Goal: Information Seeking & Learning: Learn about a topic

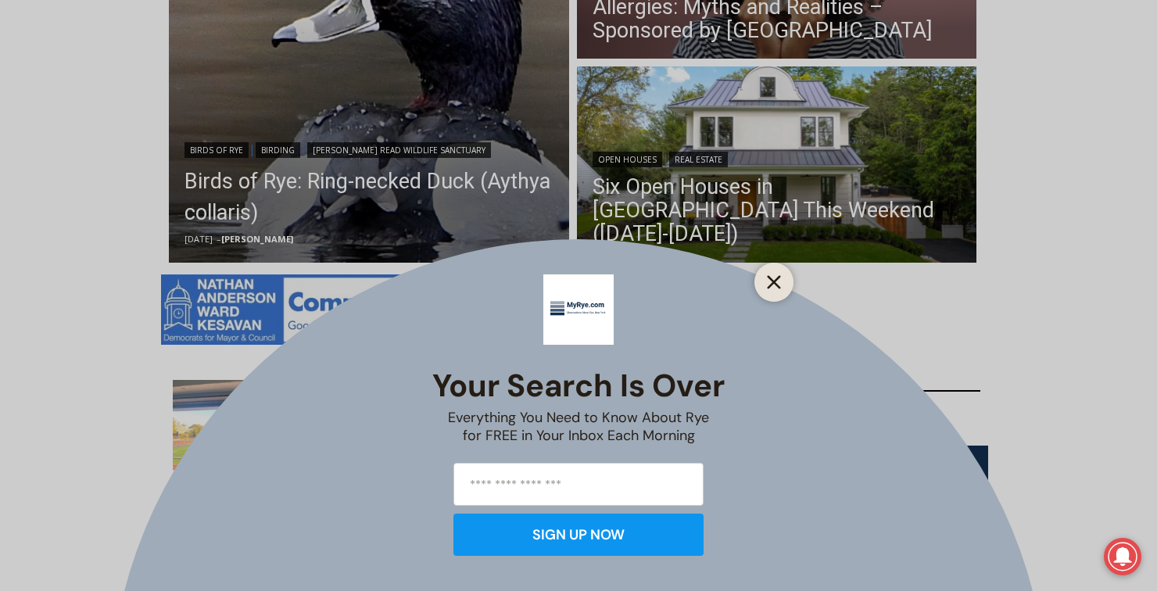
click at [766, 276] on button "Close" at bounding box center [774, 282] width 22 height 22
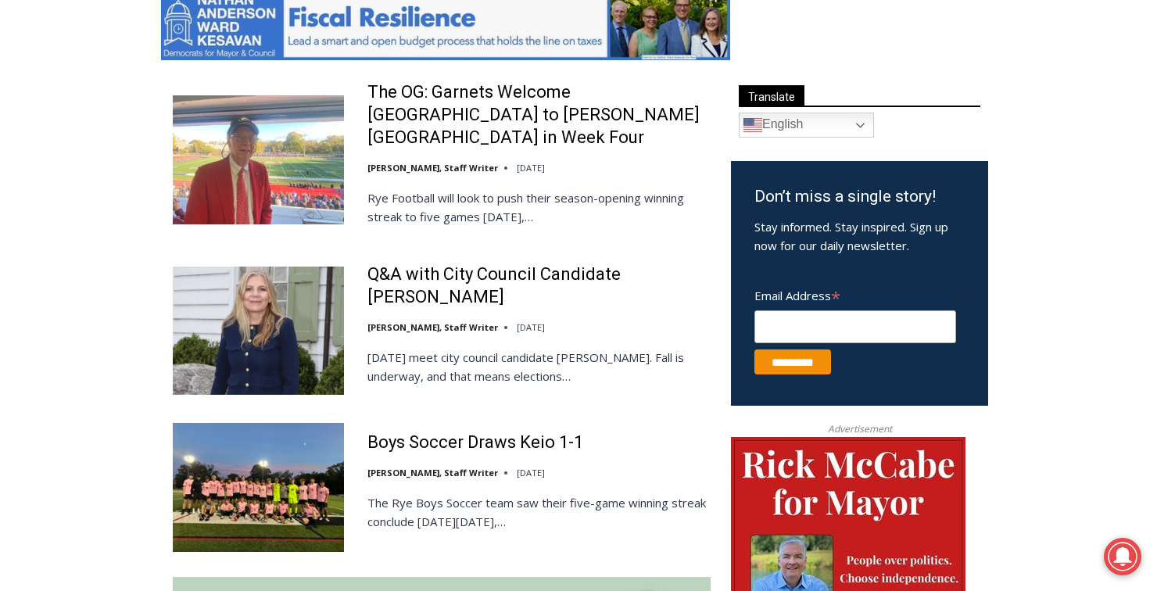
scroll to position [861, 0]
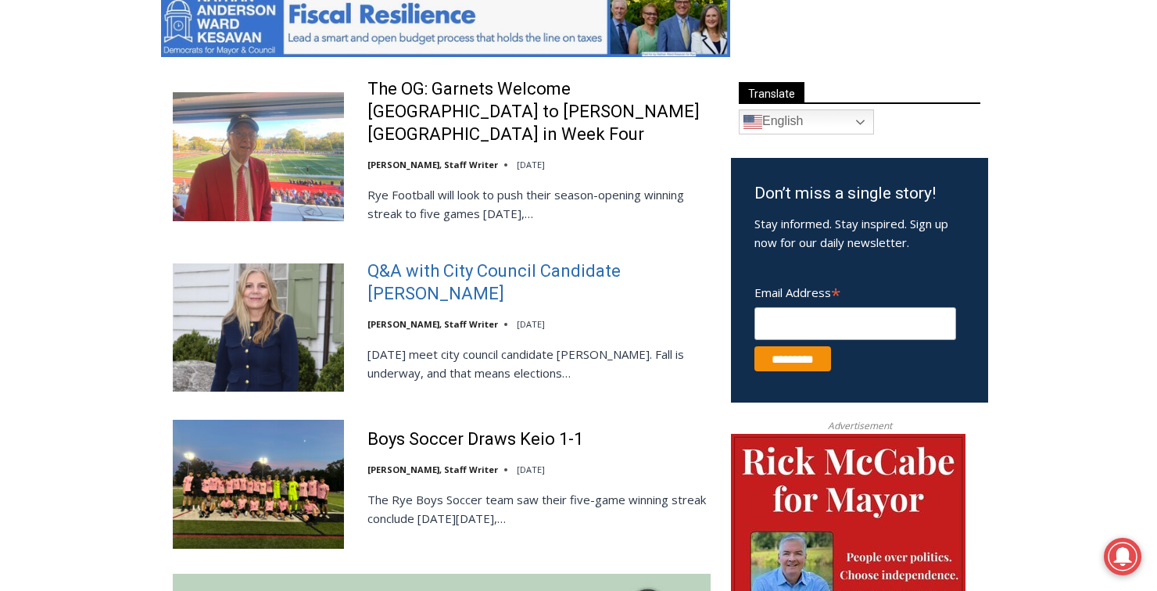
click at [415, 271] on link "Q&A with City Council Candidate [PERSON_NAME]" at bounding box center [538, 282] width 343 height 45
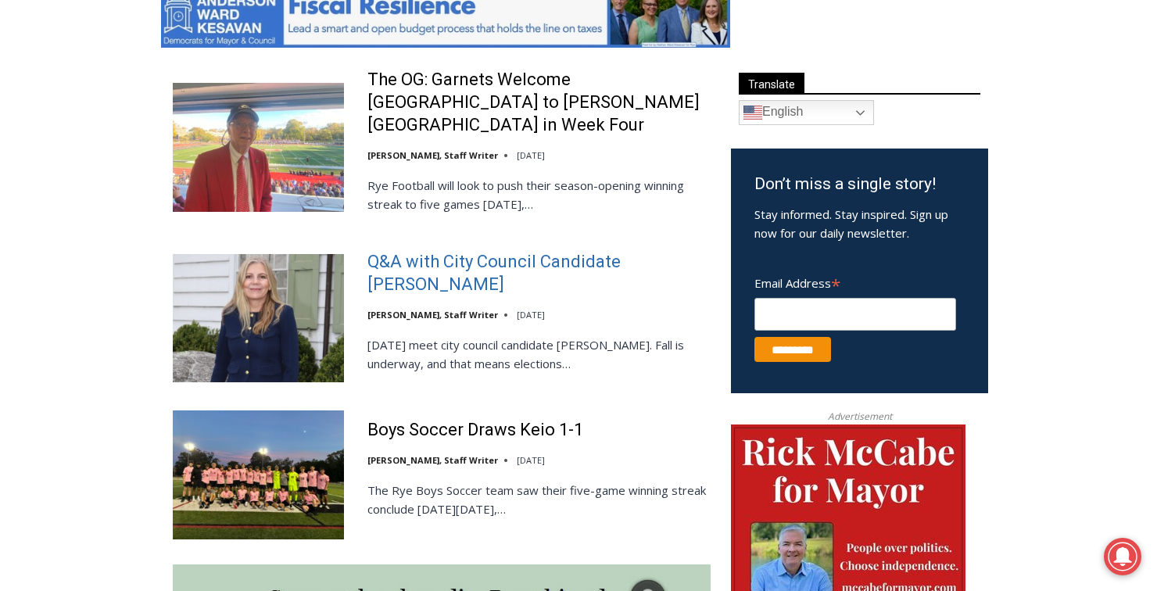
scroll to position [880, 0]
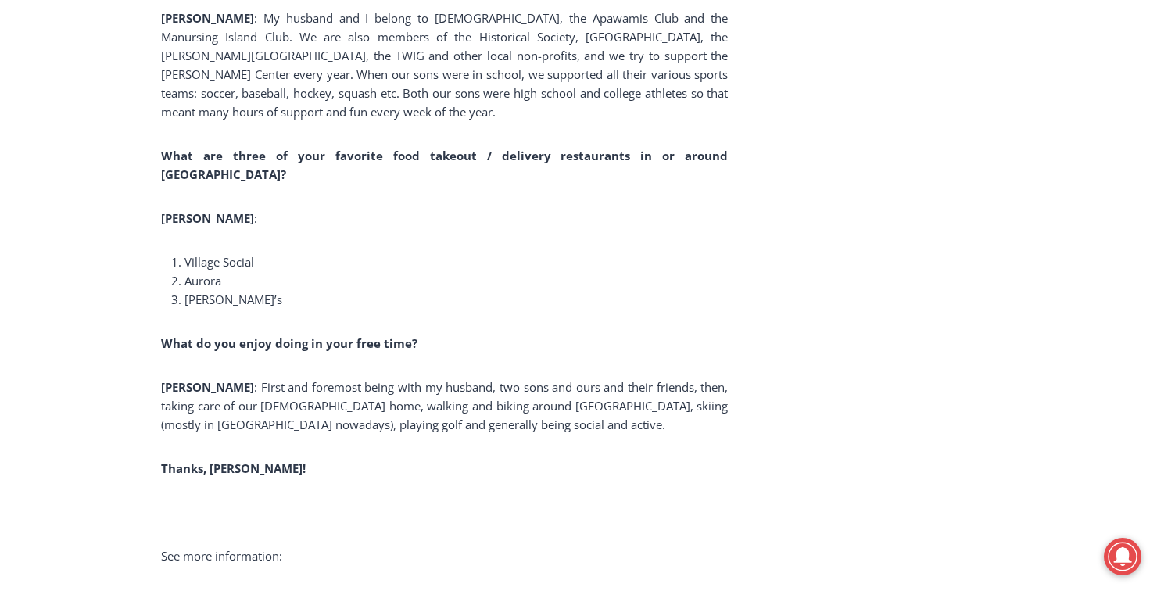
scroll to position [10870, 0]
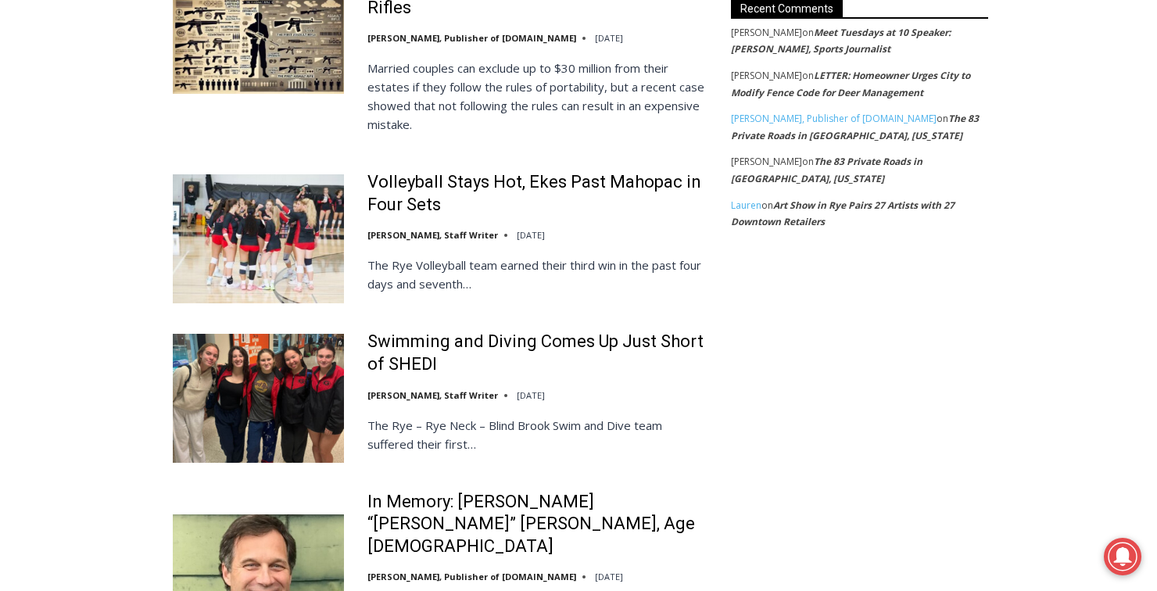
scroll to position [3095, 0]
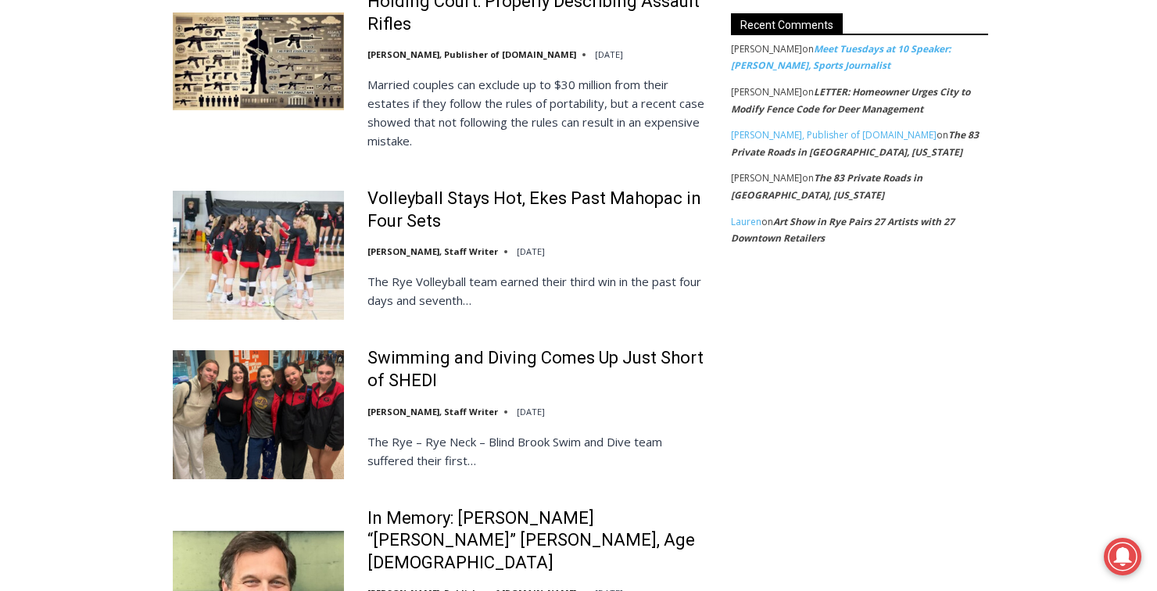
click at [835, 55] on link "Meet Tuesdays at 10 Speaker: Mark Mulvoy, Sports Journalist" at bounding box center [841, 57] width 220 height 30
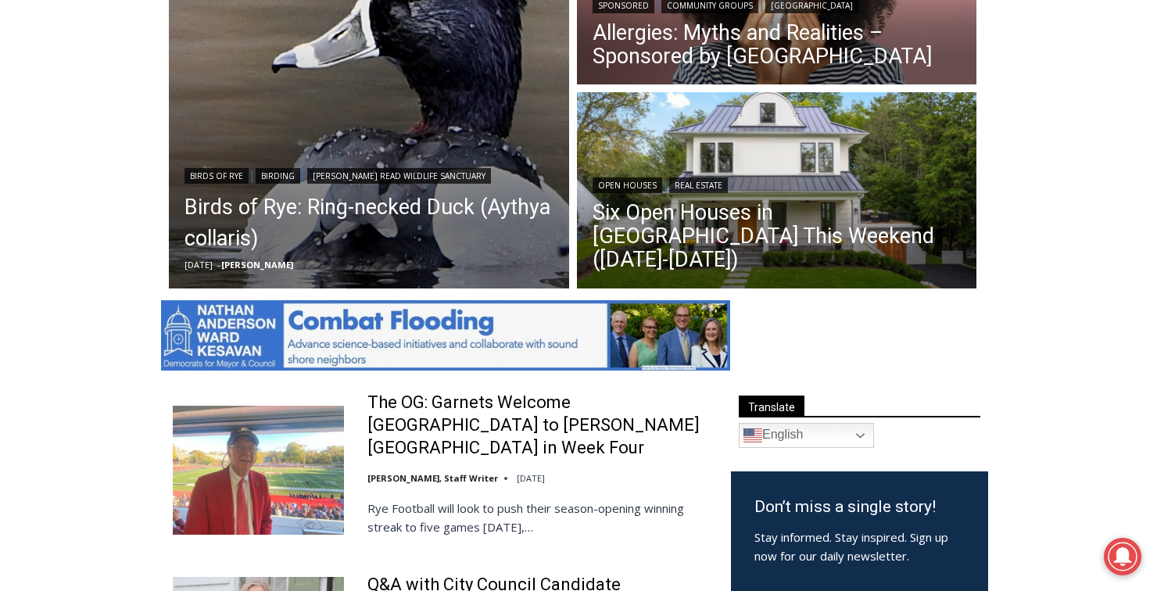
scroll to position [548, 0]
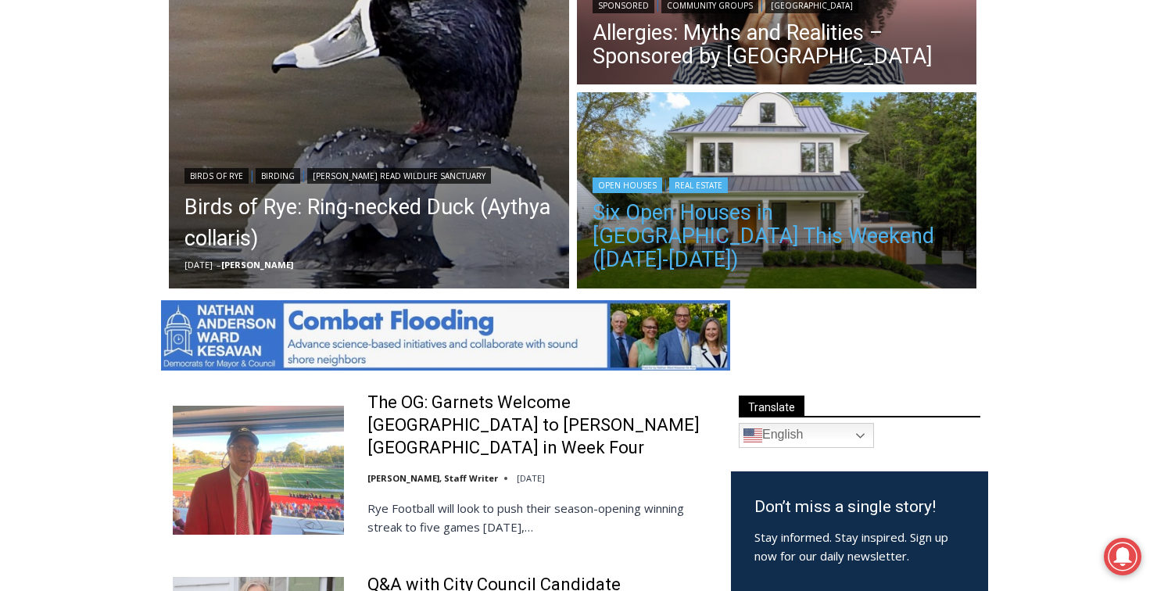
click at [846, 235] on link "Six Open Houses in Rye This Weekend (October 4-5)" at bounding box center [776, 236] width 369 height 70
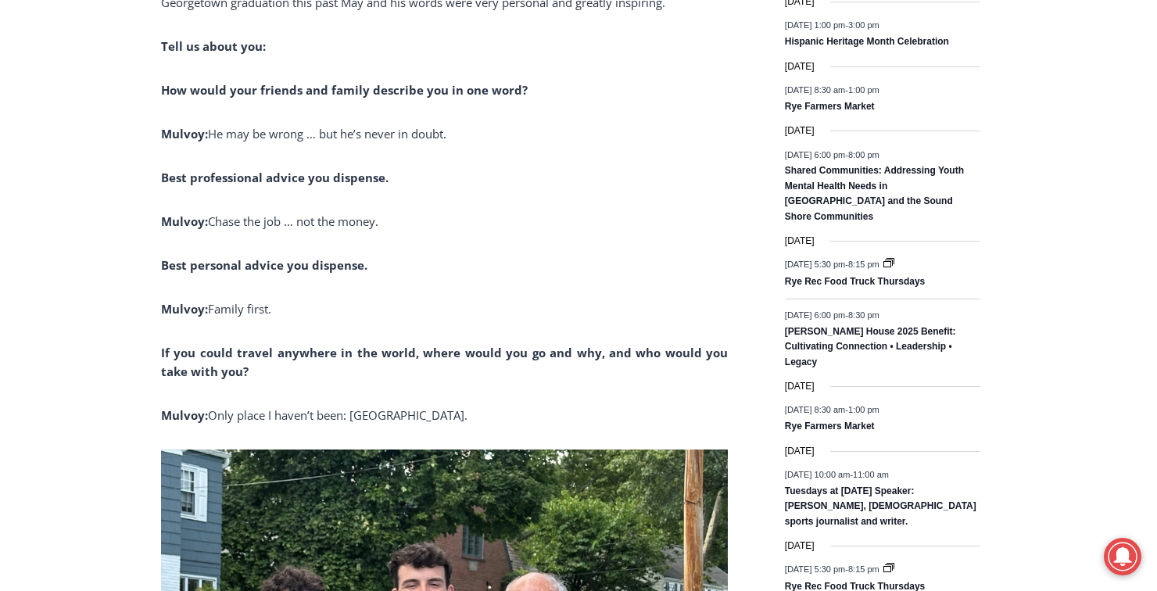
scroll to position [2297, 0]
